Goal: Find specific page/section: Find specific page/section

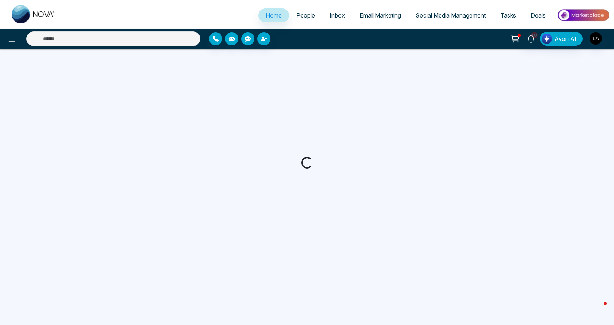
click at [296, 14] on span "People" at bounding box center [305, 15] width 19 height 7
select select "*"
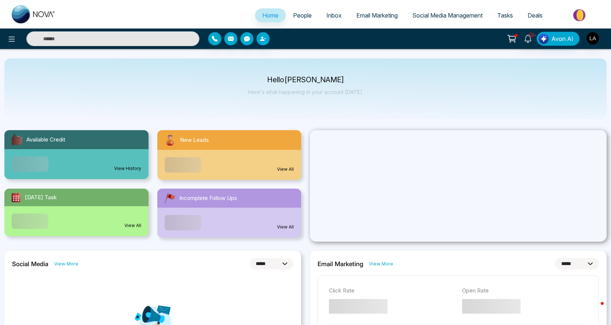
click at [299, 15] on span "People" at bounding box center [302, 15] width 19 height 7
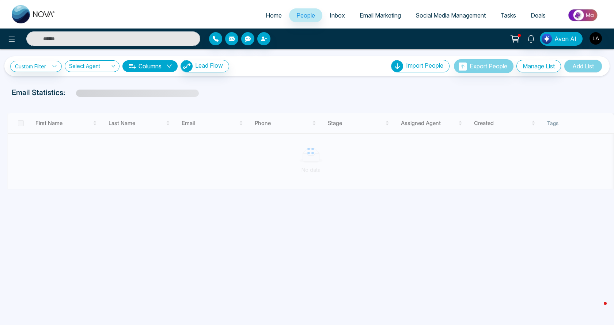
click at [275, 15] on span "Home" at bounding box center [274, 15] width 16 height 7
select select "*"
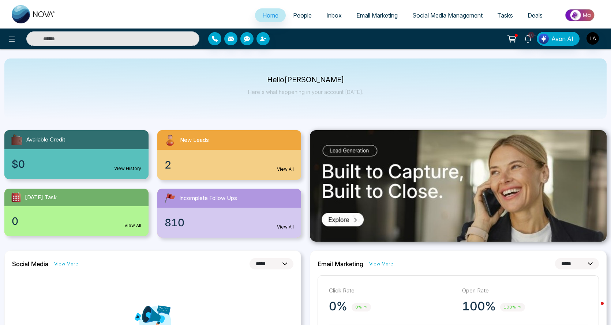
click at [303, 12] on span "People" at bounding box center [302, 15] width 19 height 7
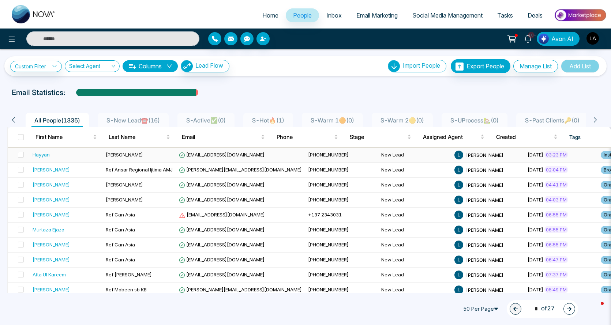
click at [53, 153] on div "Hayyan" at bounding box center [66, 154] width 67 height 7
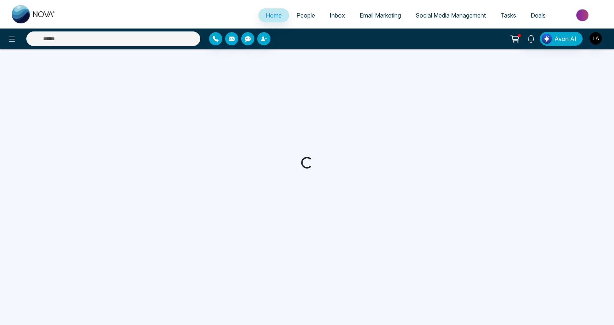
select select "*"
